Goal: Find specific page/section: Find specific page/section

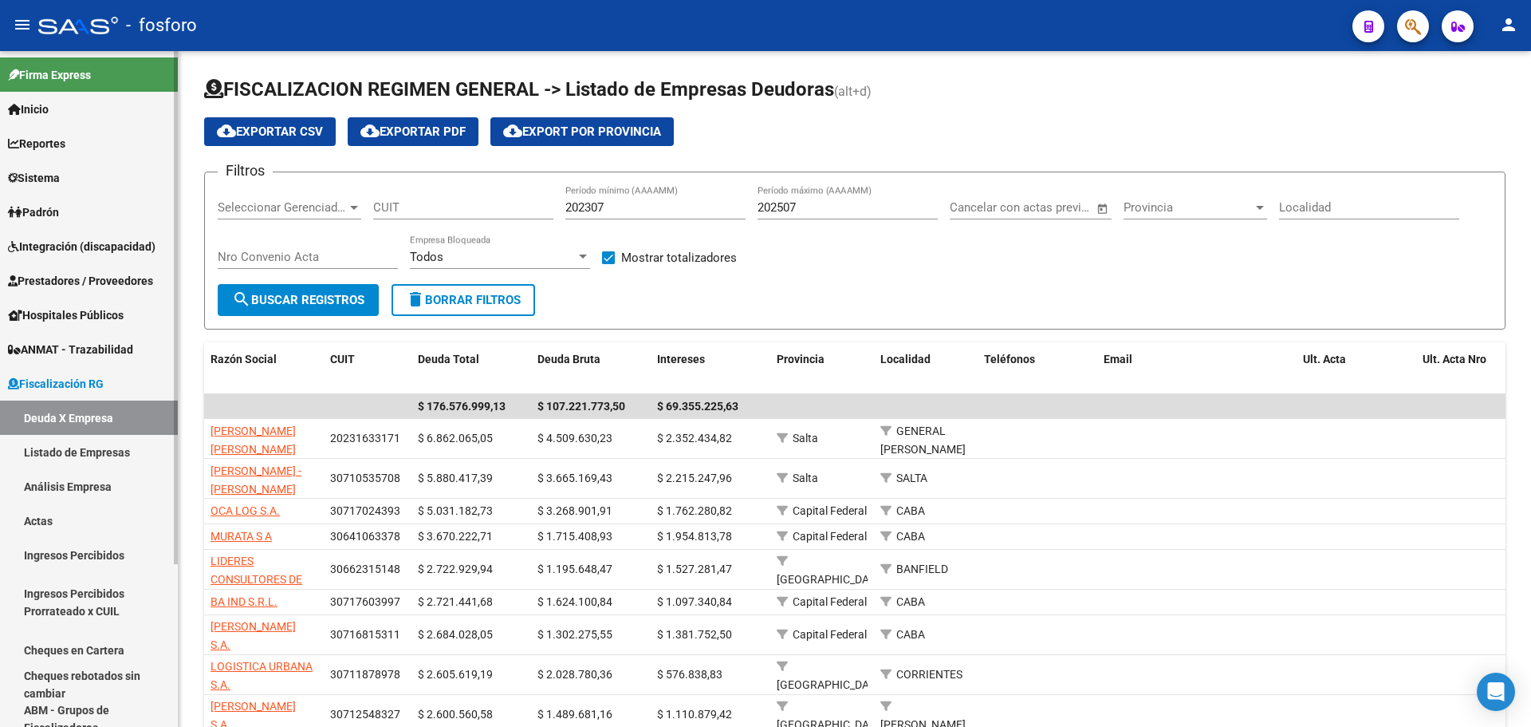
click at [62, 148] on span "Reportes" at bounding box center [36, 144] width 57 height 18
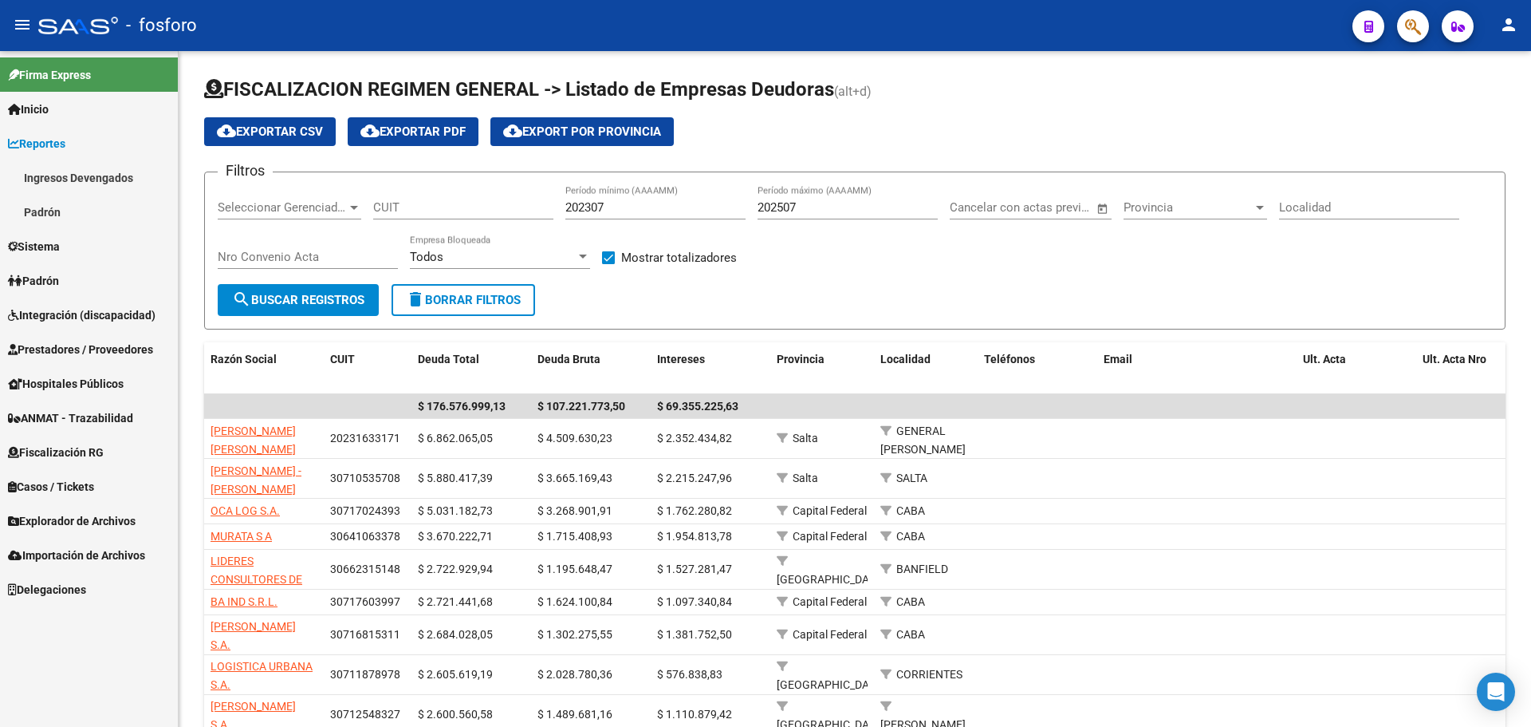
click at [61, 212] on link "Padrón" at bounding box center [89, 212] width 178 height 34
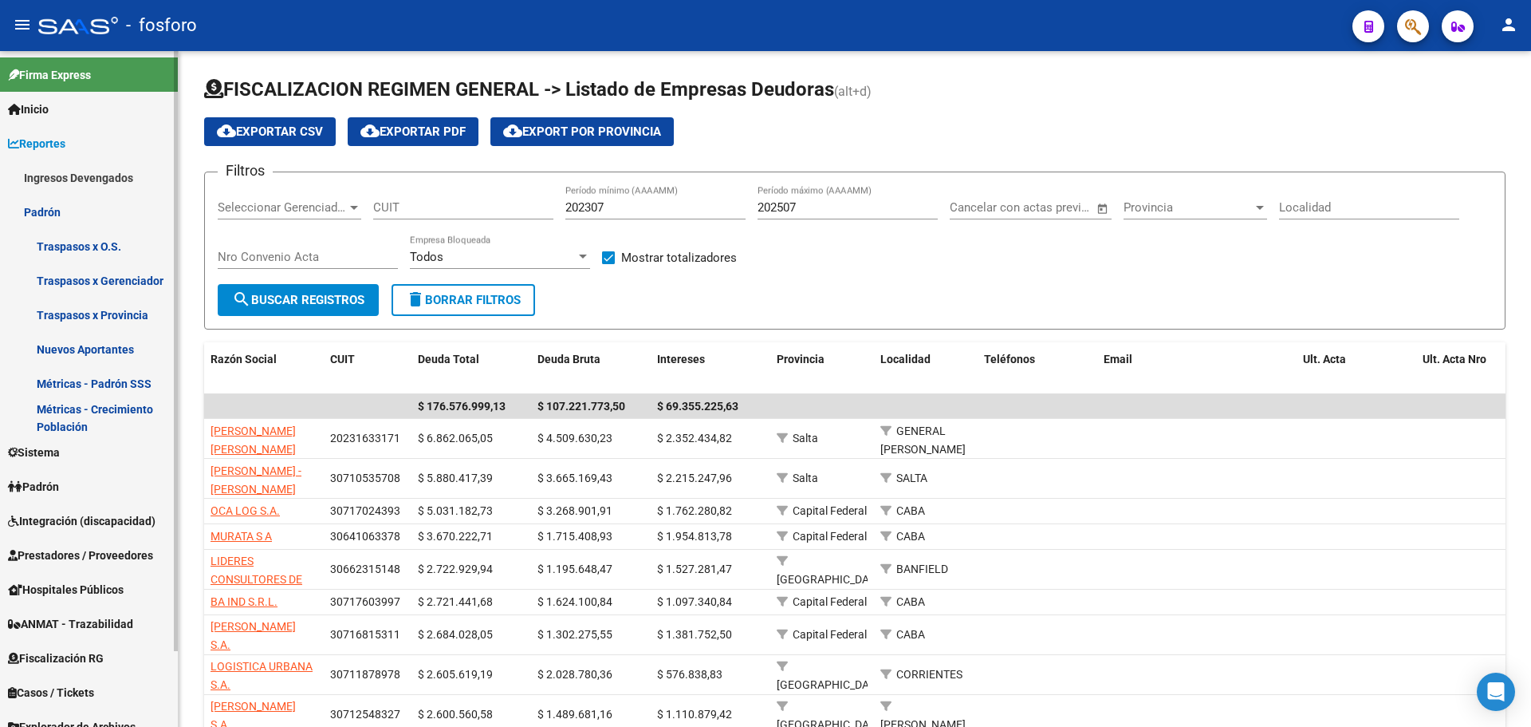
click at [46, 133] on link "Reportes" at bounding box center [89, 143] width 178 height 34
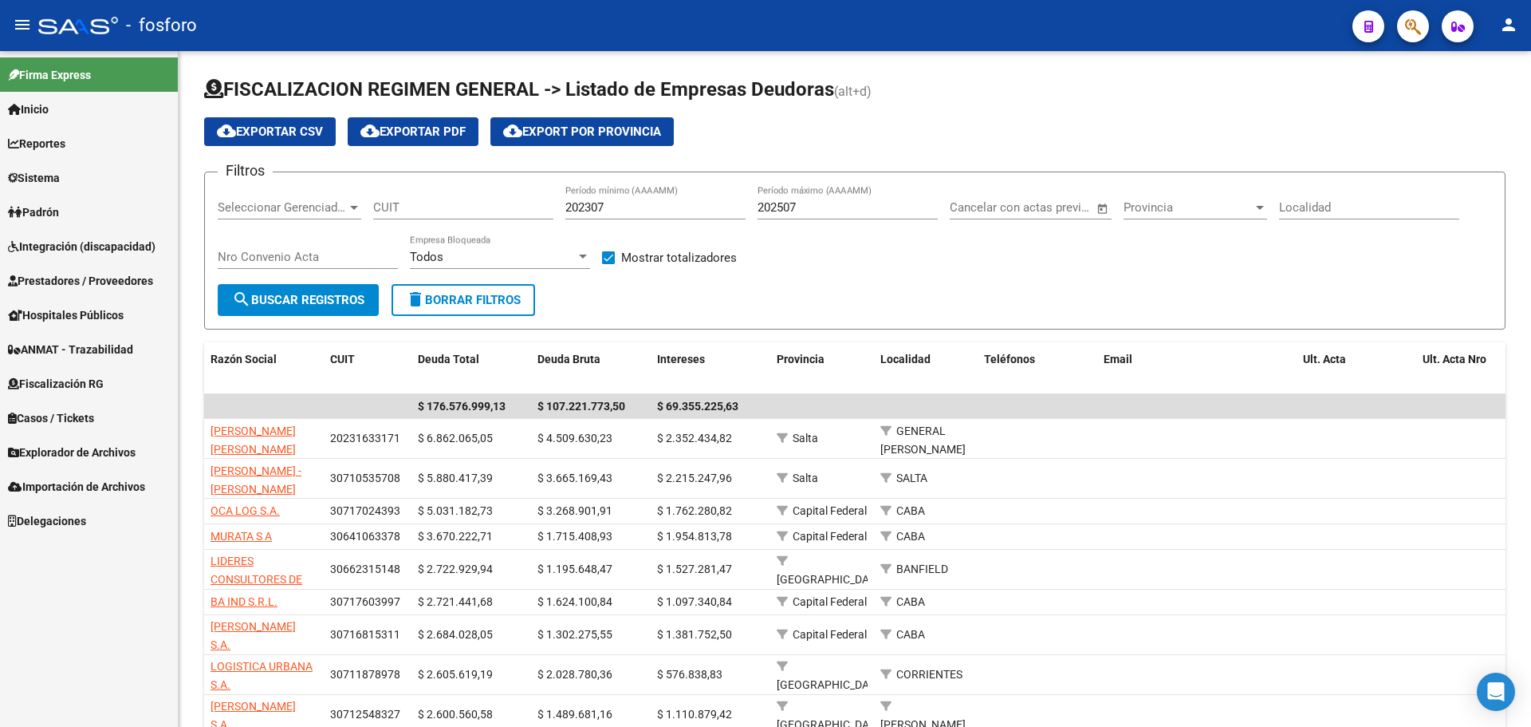
click at [45, 212] on span "Padrón" at bounding box center [33, 212] width 51 height 18
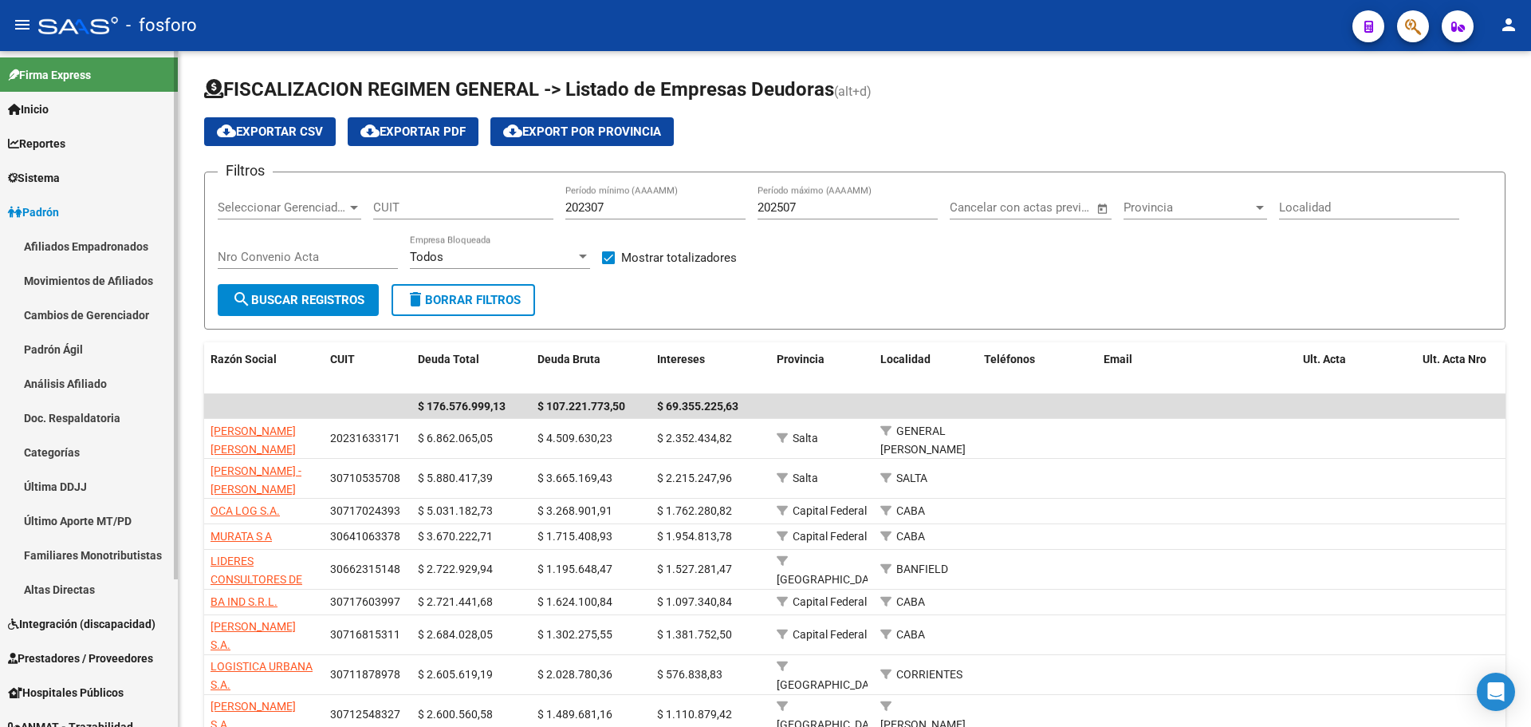
click at [75, 356] on link "Padrón Ágil" at bounding box center [89, 349] width 178 height 34
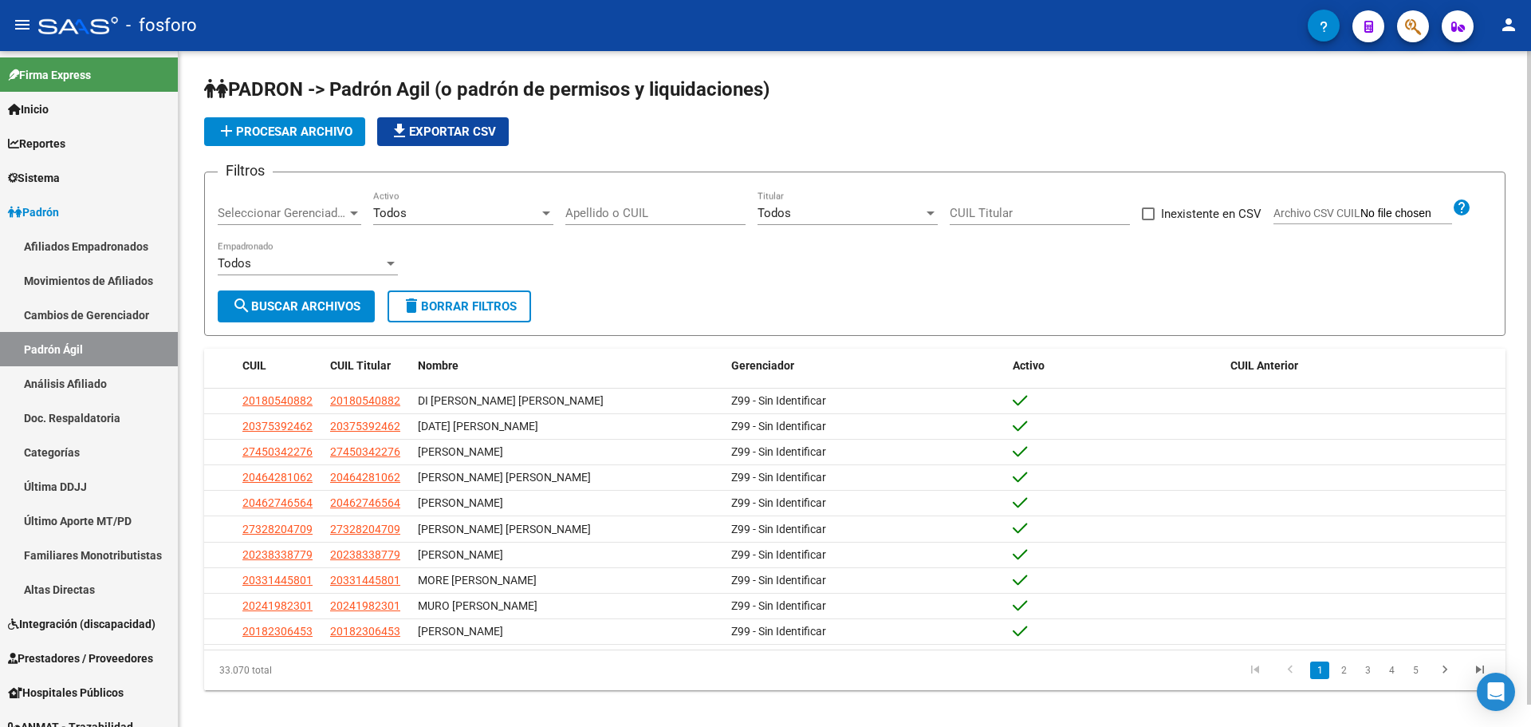
click at [459, 220] on div "Todos Activo" at bounding box center [463, 208] width 180 height 34
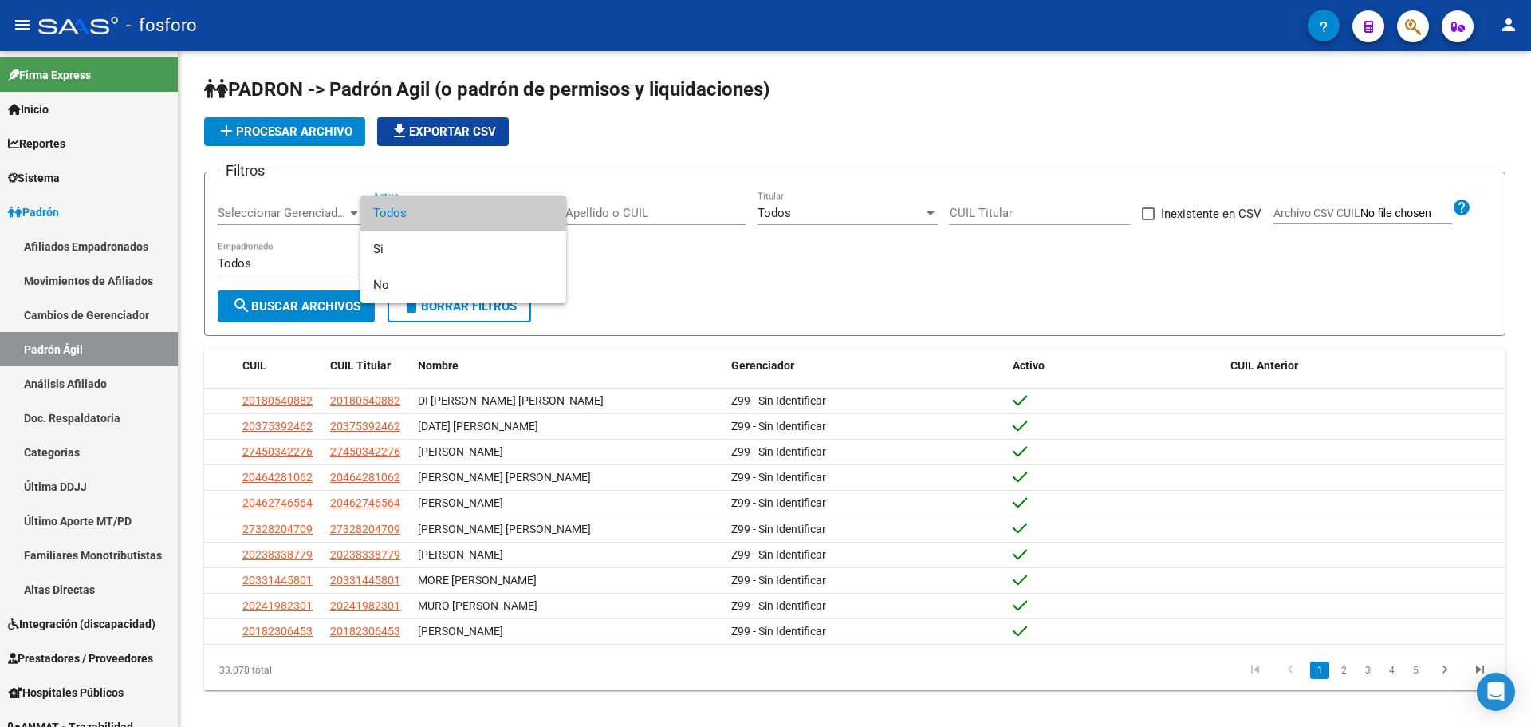
click at [450, 212] on span "Todos" at bounding box center [463, 213] width 180 height 36
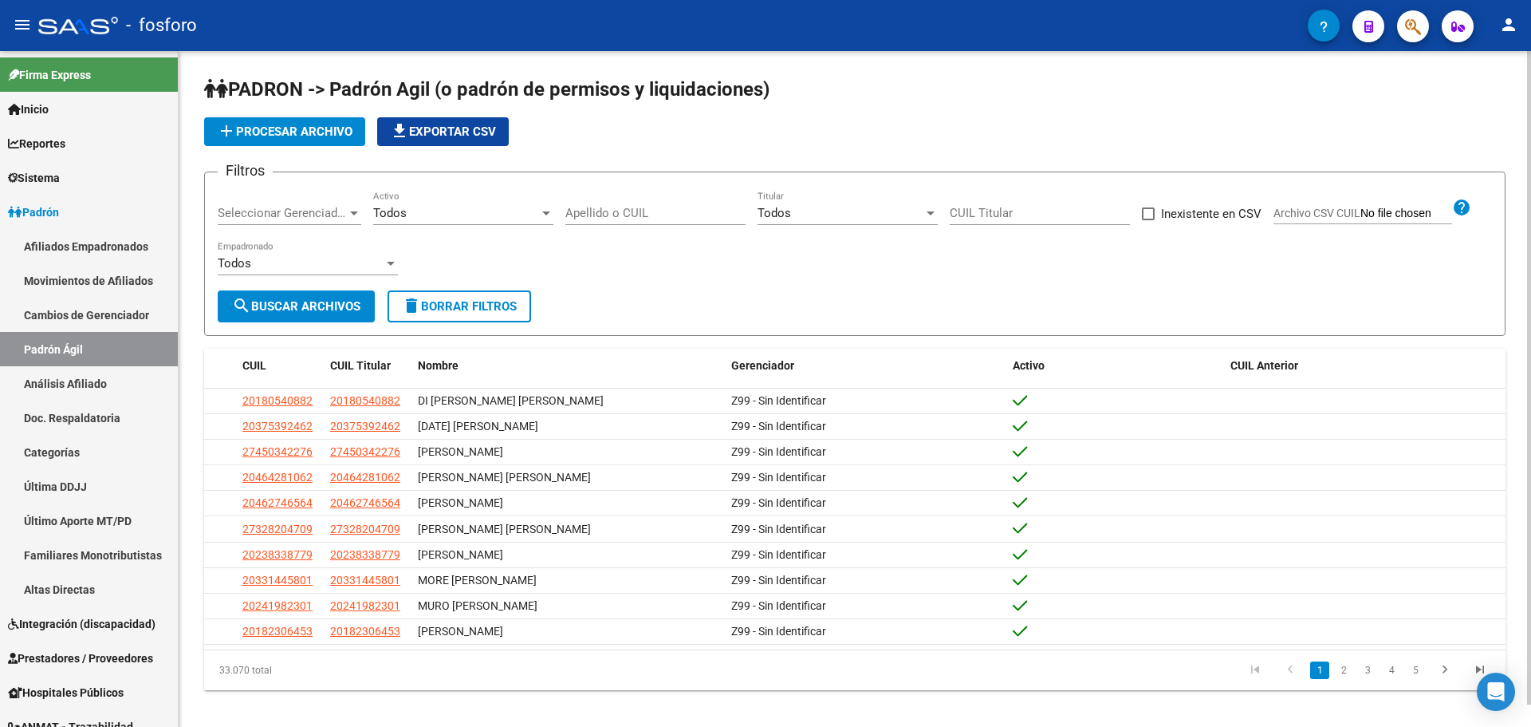
click at [445, 221] on div "Todos Activo" at bounding box center [463, 208] width 180 height 34
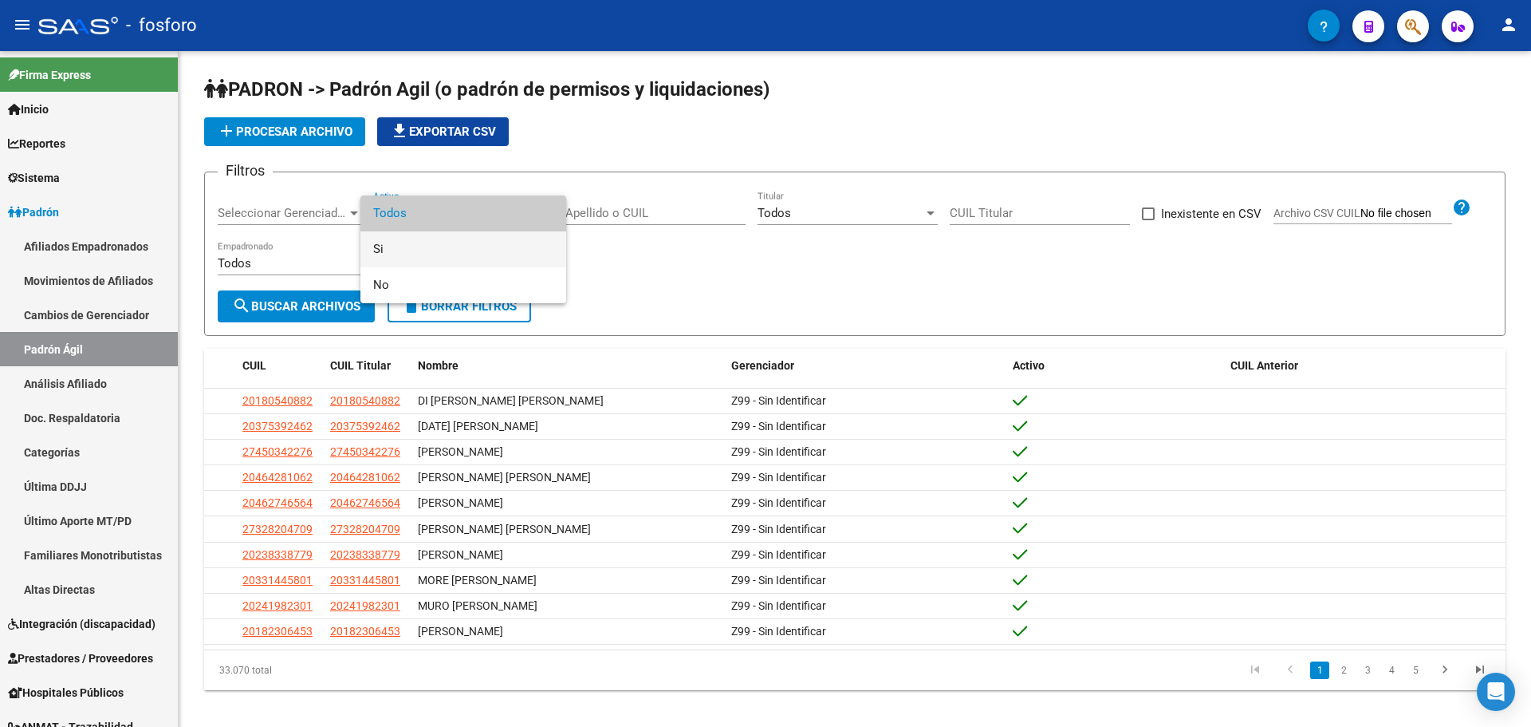
click at [431, 254] on span "Si" at bounding box center [463, 249] width 180 height 36
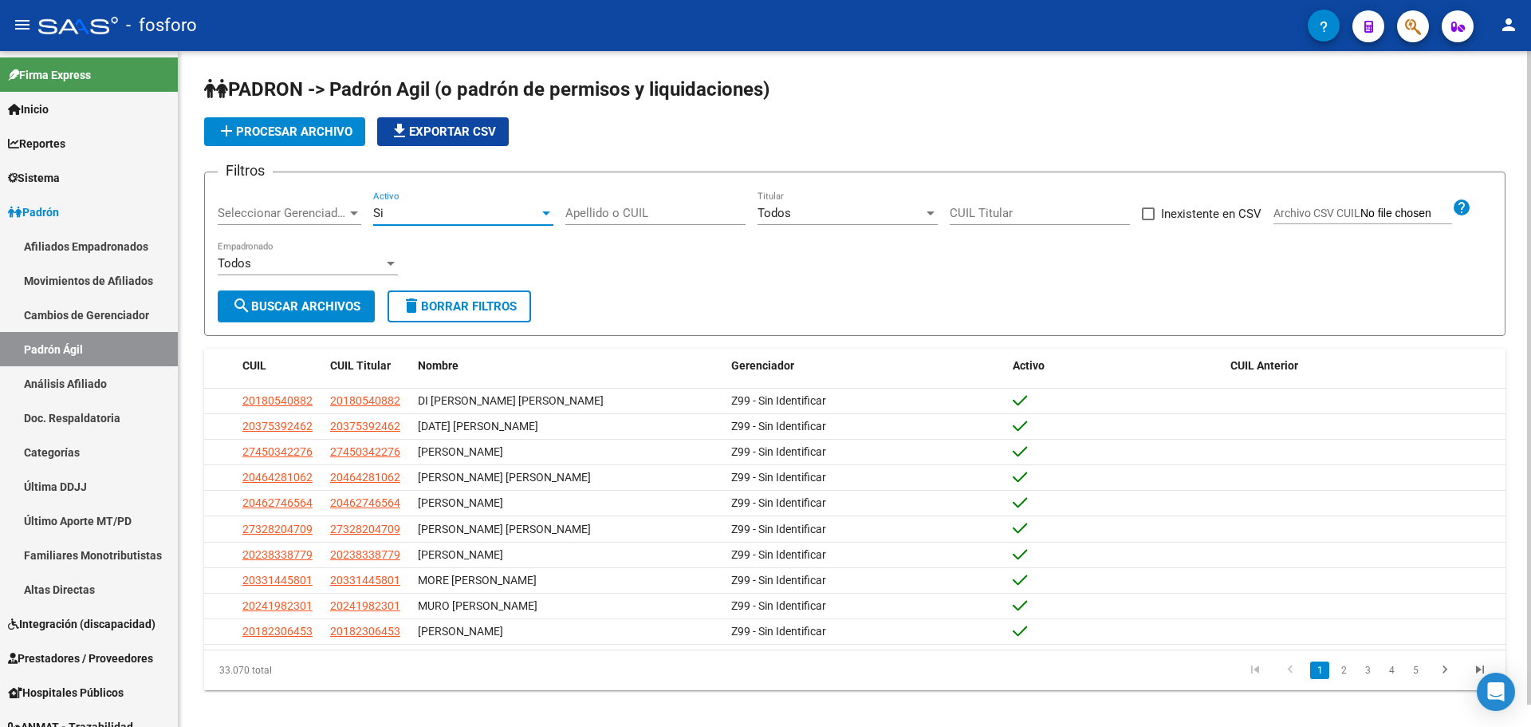
click at [270, 213] on span "Seleccionar Gerenciador" at bounding box center [282, 213] width 129 height 14
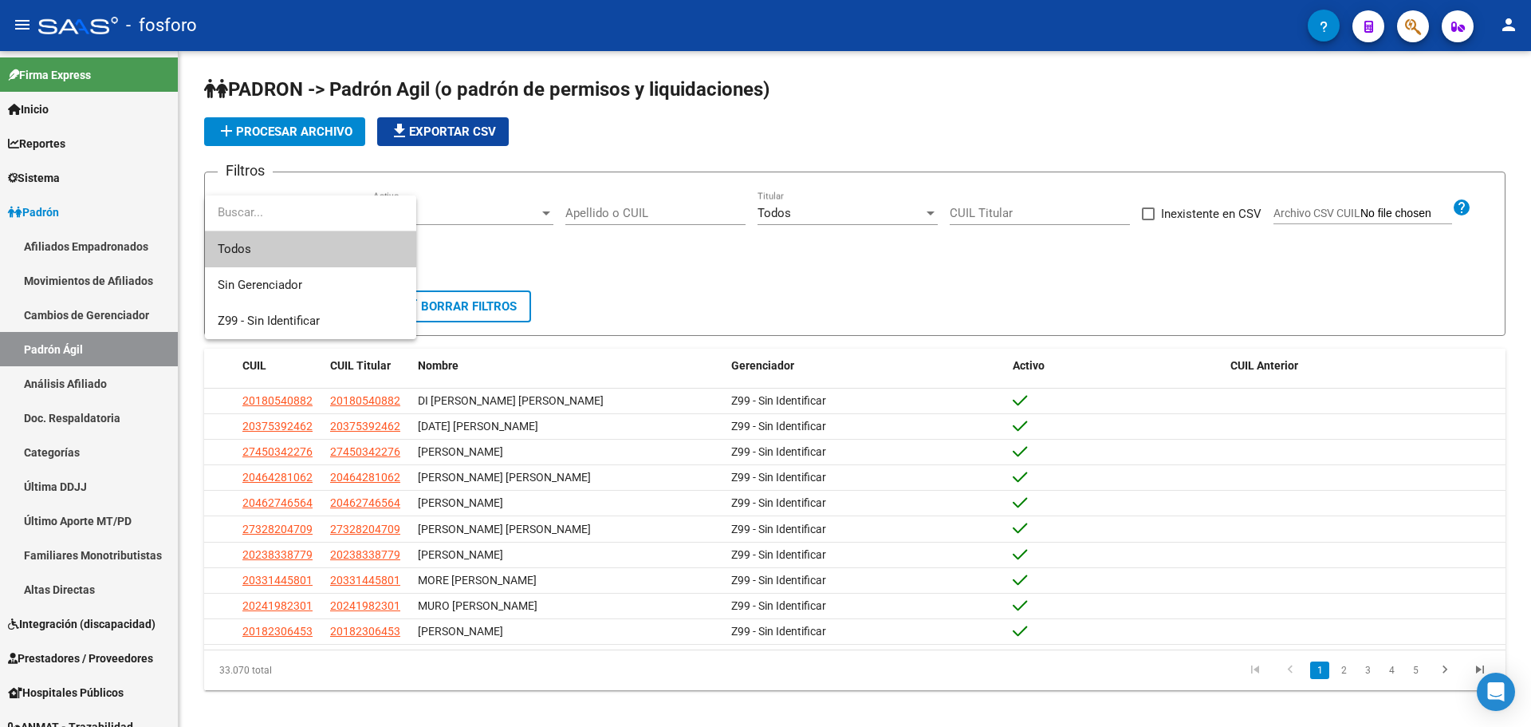
click at [287, 226] on input "dropdown search" at bounding box center [310, 213] width 211 height 36
click at [652, 258] on div at bounding box center [765, 363] width 1531 height 727
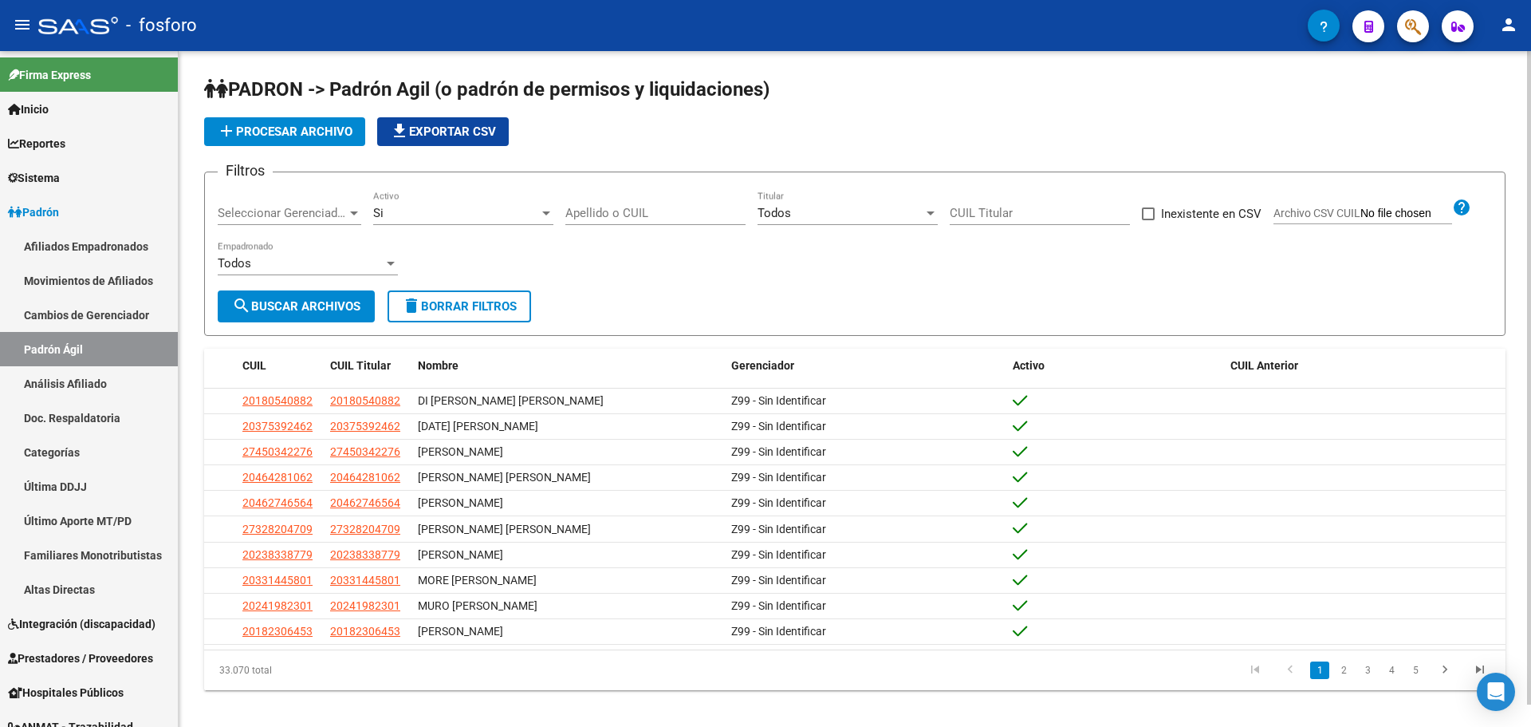
click at [1045, 216] on input "CUIL Titular" at bounding box center [1040, 213] width 180 height 14
click at [1197, 260] on div "Filtros Seleccionar Gerenciador Seleccionar Gerenciador Si Activo Apellido o CU…" at bounding box center [855, 237] width 1274 height 105
click at [78, 148] on link "Reportes" at bounding box center [89, 143] width 178 height 34
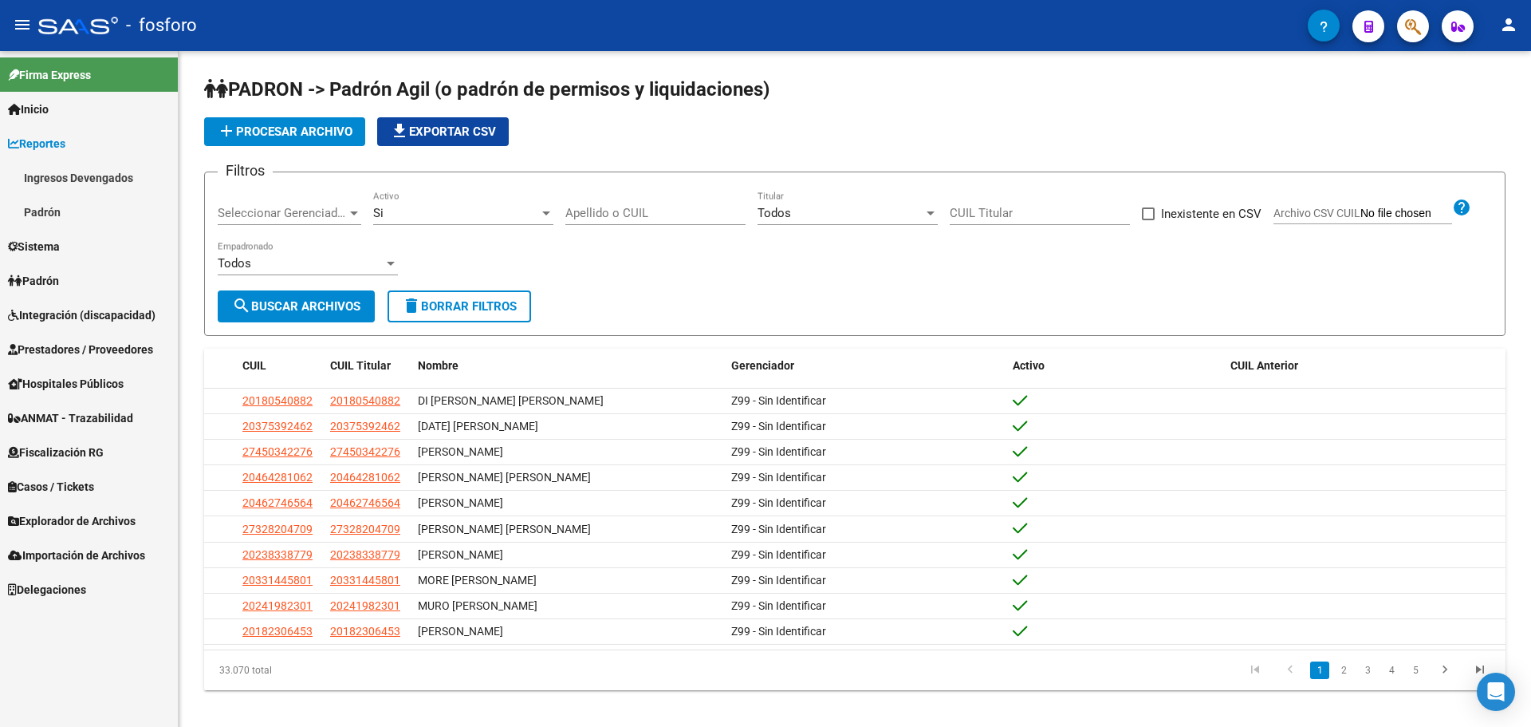
click at [66, 206] on link "Padrón" at bounding box center [89, 212] width 178 height 34
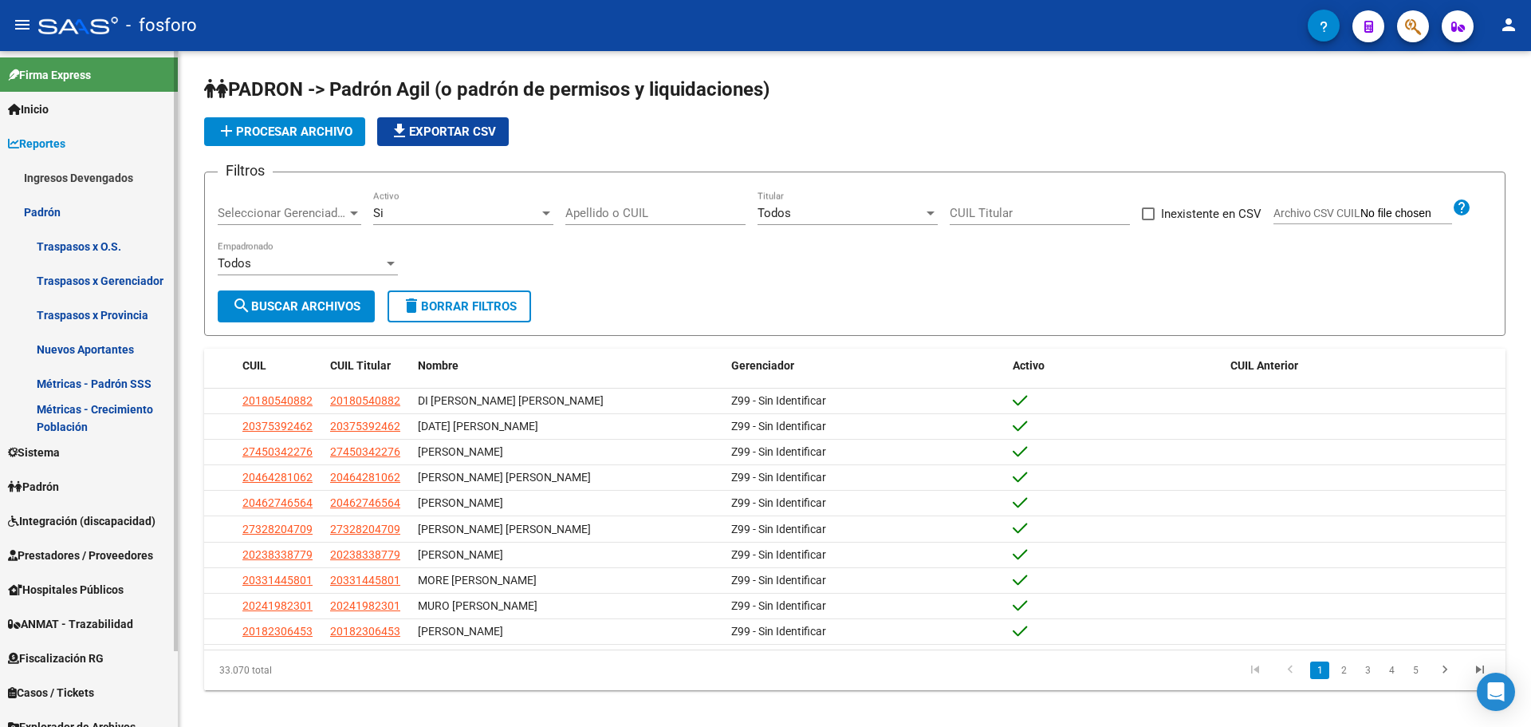
click at [85, 378] on link "Métricas - Padrón SSS" at bounding box center [89, 383] width 178 height 34
